Goal: Information Seeking & Learning: Find specific fact

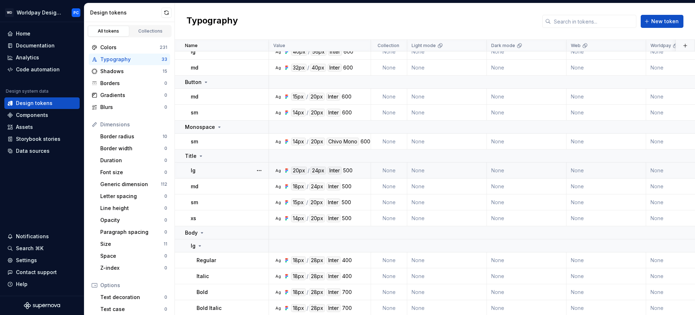
scroll to position [147, 0]
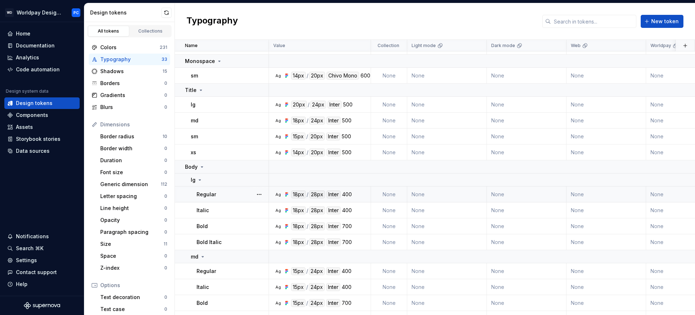
click at [243, 195] on div "Regular" at bounding box center [232, 194] width 72 height 7
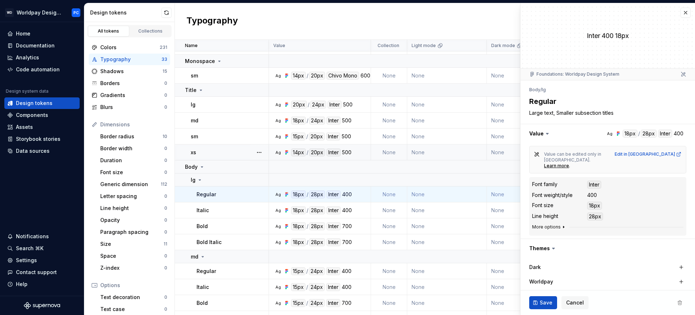
click at [548, 224] on button "More options" at bounding box center [549, 227] width 34 height 6
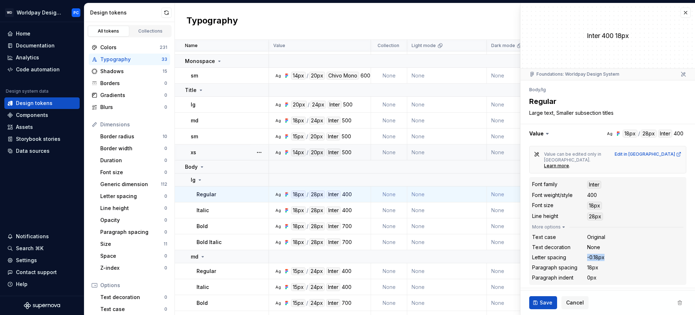
drag, startPoint x: 604, startPoint y: 251, endPoint x: 588, endPoint y: 252, distance: 15.9
click at [588, 254] on div "-0.18px" at bounding box center [595, 257] width 17 height 7
copy div "-0.18px"
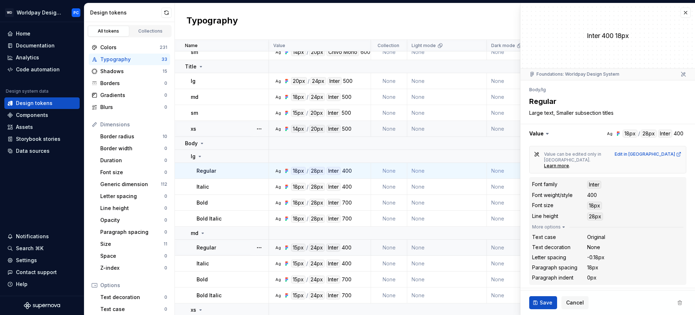
click at [221, 245] on div "Regular" at bounding box center [232, 247] width 72 height 7
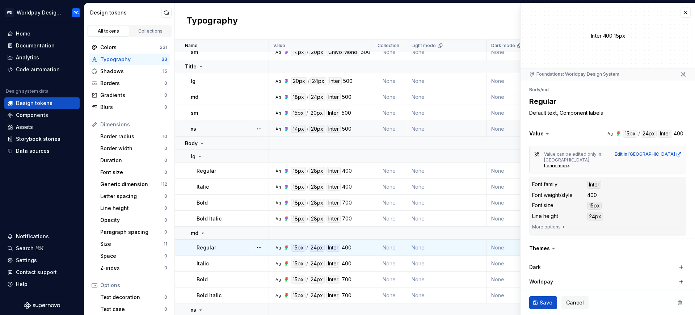
scroll to position [158, 0]
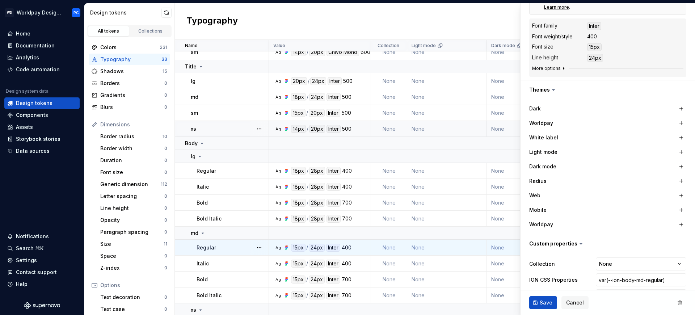
click at [556, 65] on button "More options" at bounding box center [549, 68] width 34 height 6
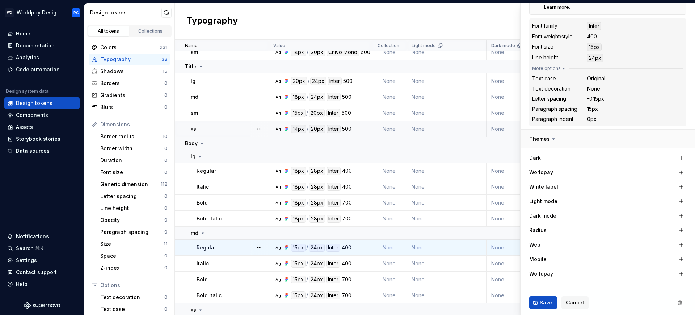
scroll to position [0, 0]
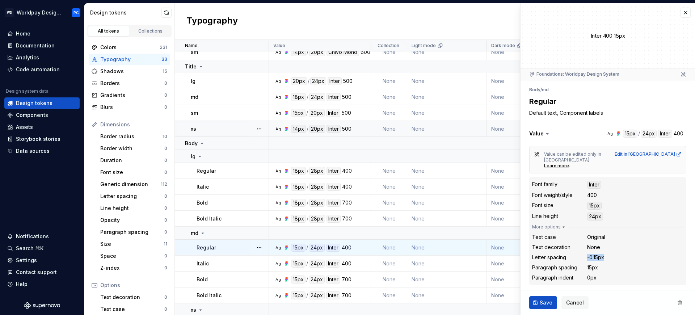
drag, startPoint x: 604, startPoint y: 251, endPoint x: 586, endPoint y: 251, distance: 17.4
click at [587, 254] on div "-0.15px" at bounding box center [595, 257] width 17 height 7
copy div "-0.15px"
click at [680, 12] on button "button" at bounding box center [685, 13] width 10 height 10
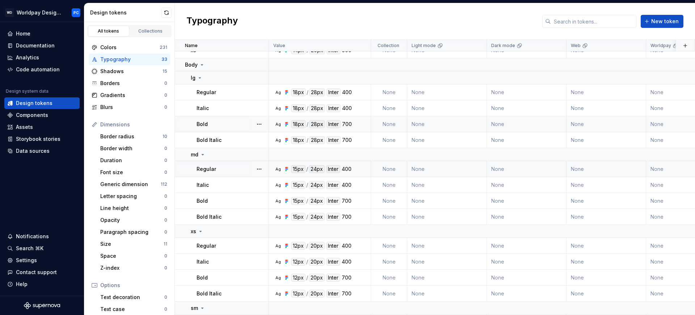
scroll to position [259, 0]
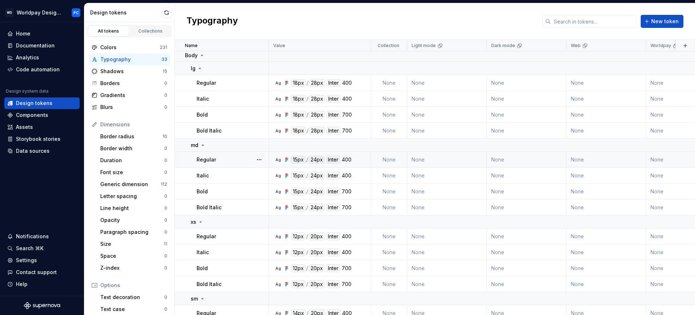
click at [236, 160] on div "Regular" at bounding box center [232, 159] width 72 height 7
click at [261, 160] on button "button" at bounding box center [259, 159] width 10 height 10
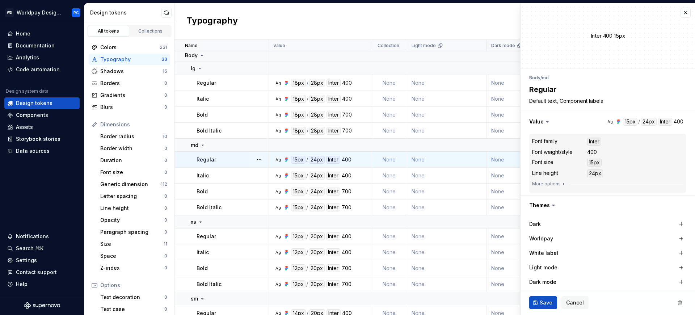
click at [649, 152] on dd "400" at bounding box center [635, 151] width 96 height 7
click at [553, 181] on button "More options" at bounding box center [549, 184] width 34 height 6
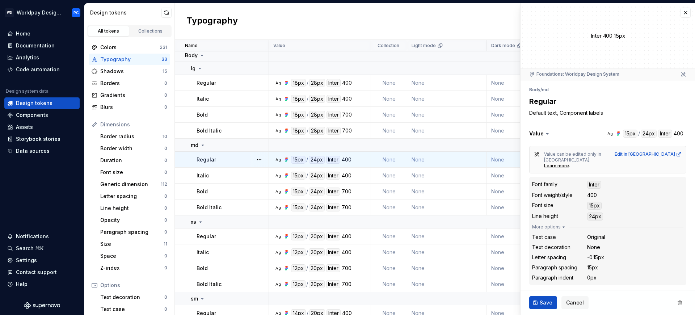
type textarea "*"
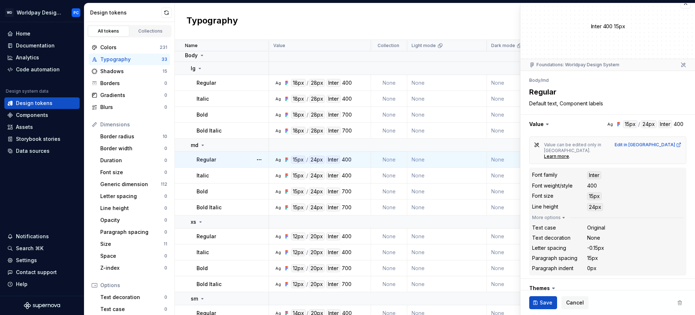
scroll to position [24, 0]
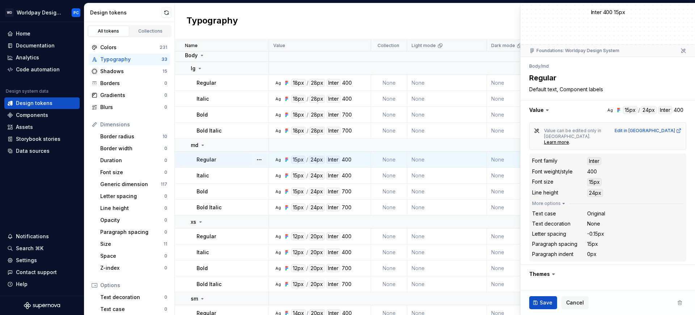
type textarea "*"
